Goal: Find specific page/section: Find specific page/section

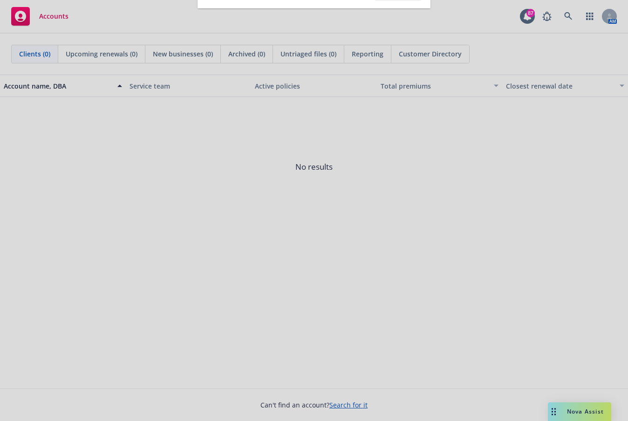
click at [568, 14] on div at bounding box center [314, 210] width 628 height 421
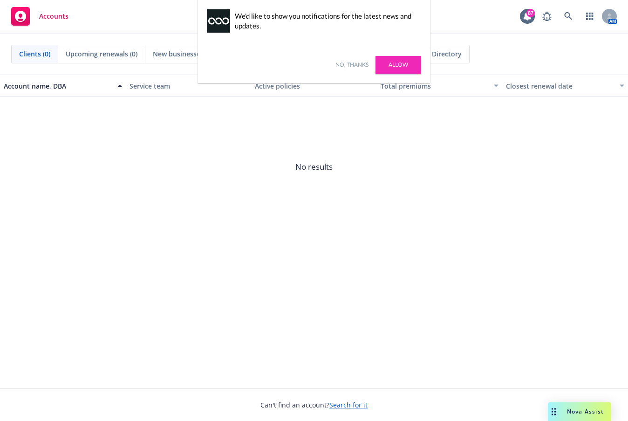
drag, startPoint x: 353, startPoint y: 64, endPoint x: 402, endPoint y: 48, distance: 51.0
click at [353, 63] on link "No, thanks" at bounding box center [352, 65] width 33 height 8
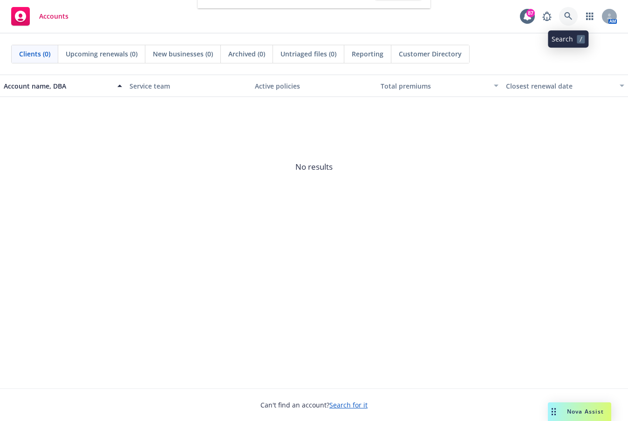
click at [573, 15] on link at bounding box center [568, 16] width 19 height 19
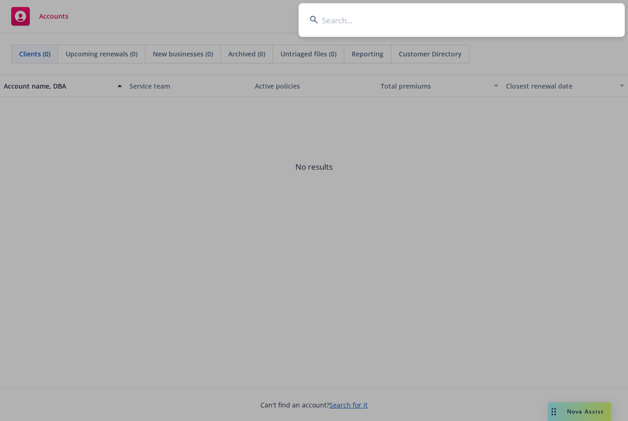
click at [455, 22] on input at bounding box center [462, 20] width 326 height 34
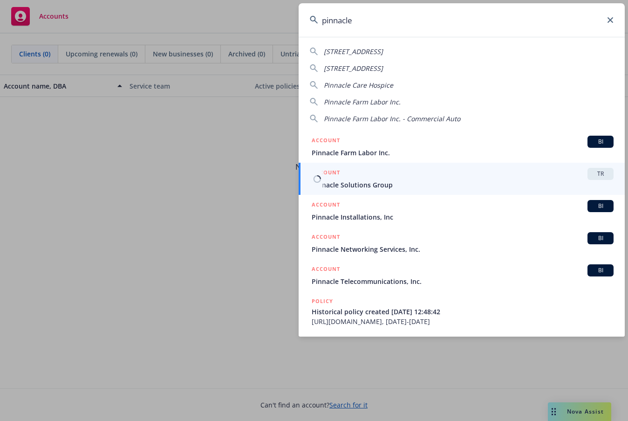
type input "pinnacle"
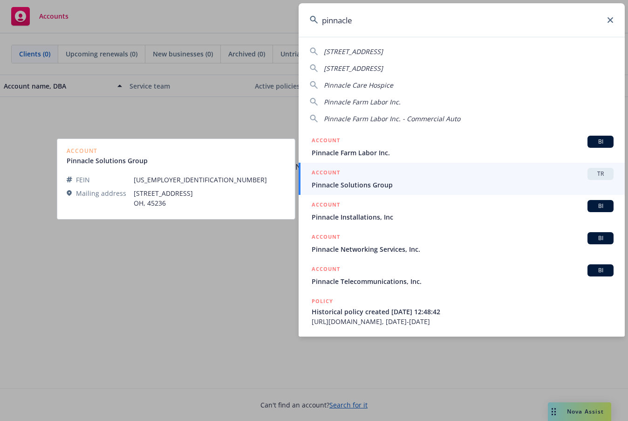
click at [375, 175] on div "ACCOUNT TR" at bounding box center [463, 174] width 302 height 12
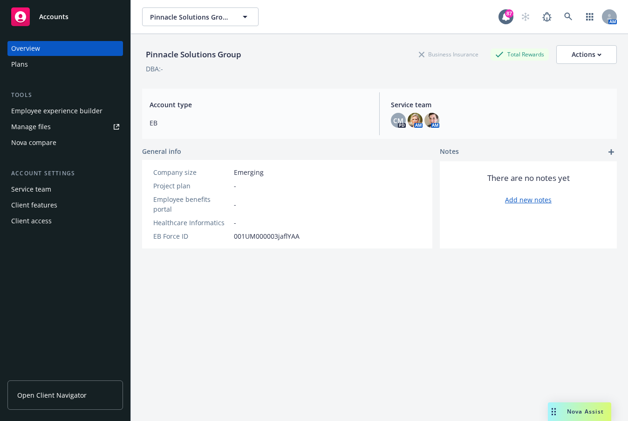
click at [100, 114] on div "Employee experience builder" at bounding box center [65, 110] width 108 height 15
click at [237, 18] on button "Pinnacle Solutions Group" at bounding box center [200, 16] width 117 height 19
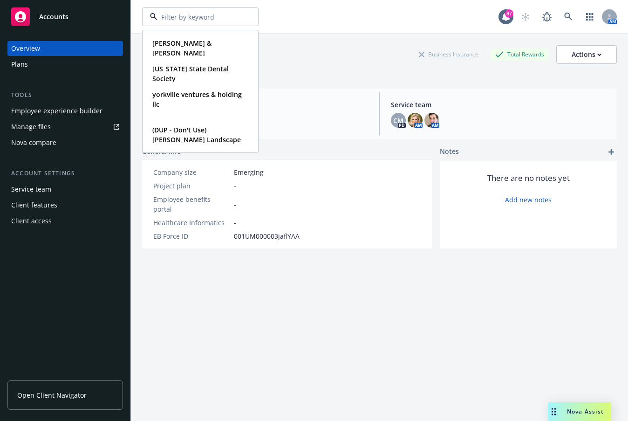
click at [316, 46] on div "Pinnacle Solutions Group Business Insurance Total Rewards Actions" at bounding box center [379, 54] width 475 height 19
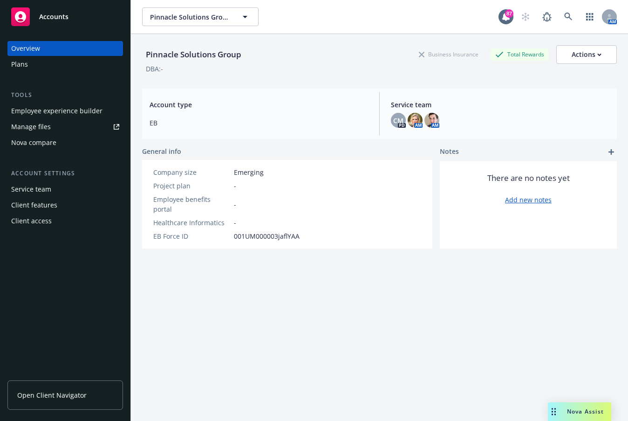
click at [59, 393] on span "Open Client Navigator" at bounding box center [51, 395] width 69 height 10
click at [343, 51] on div "Pinnacle Solutions Group Business Insurance Total Rewards Actions" at bounding box center [379, 54] width 475 height 19
drag, startPoint x: 45, startPoint y: 19, endPoint x: 51, endPoint y: 22, distance: 7.1
click at [45, 19] on span "Accounts" at bounding box center [53, 16] width 29 height 7
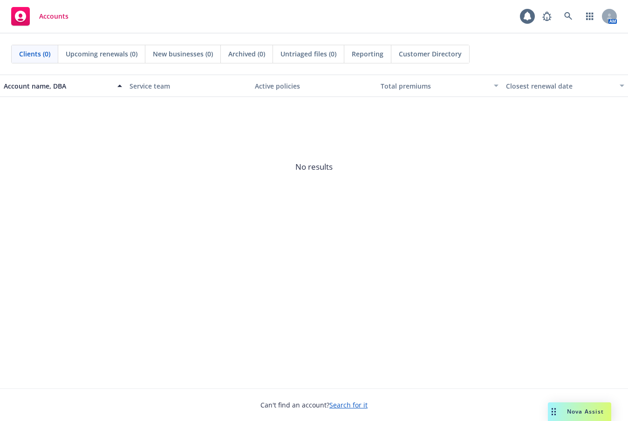
click at [318, 23] on div "Accounts AM" at bounding box center [314, 17] width 628 height 34
click at [565, 17] on icon at bounding box center [569, 16] width 8 height 8
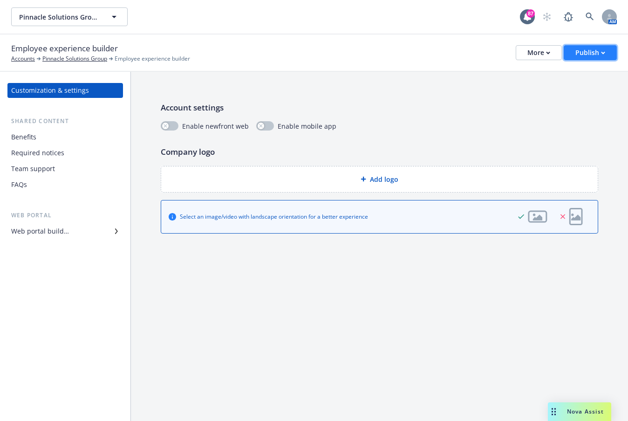
click at [611, 49] on button "Publish" at bounding box center [590, 52] width 53 height 15
click at [410, 14] on div "Pinnacle Solutions Group Pinnacle Solutions Group" at bounding box center [265, 16] width 509 height 19
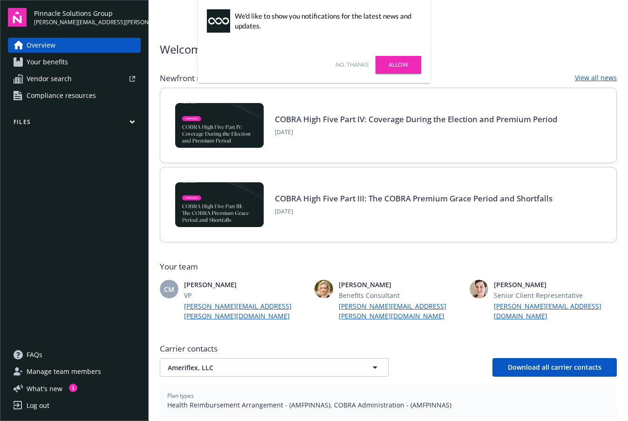
click at [351, 65] on link "No, thanks" at bounding box center [352, 65] width 33 height 8
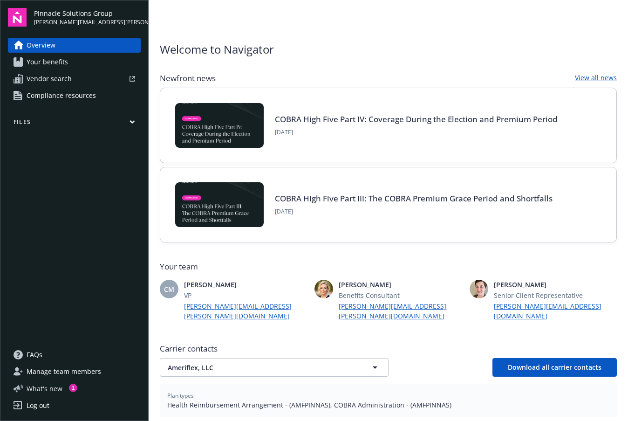
click at [53, 391] on span "What ' s new" at bounding box center [45, 389] width 36 height 10
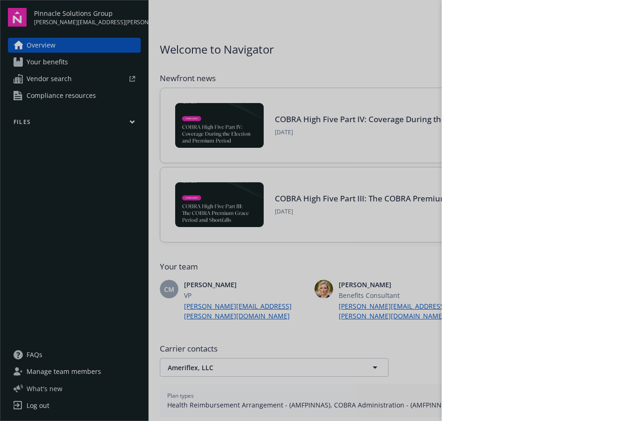
click at [53, 391] on div at bounding box center [314, 210] width 628 height 421
